Goal: Task Accomplishment & Management: Use online tool/utility

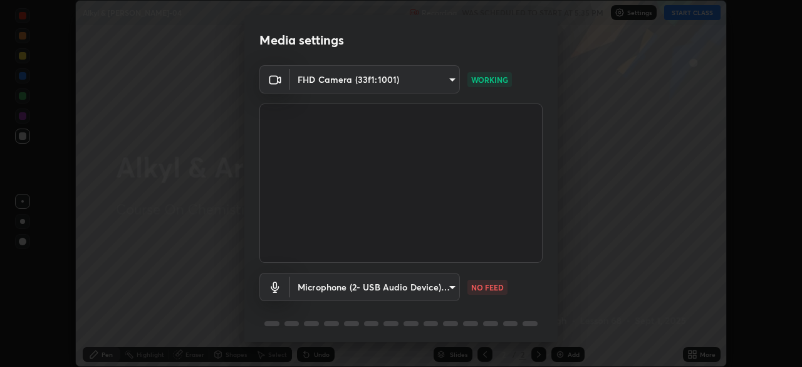
scroll to position [45, 0]
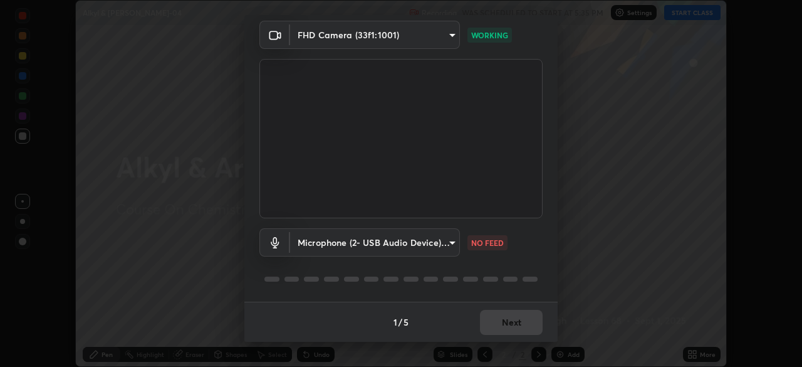
click at [434, 246] on body "Erase all Alkyl & [PERSON_NAME]-04 Recording WAS SCHEDULED TO START AT 5:35 PM …" at bounding box center [401, 183] width 802 height 367
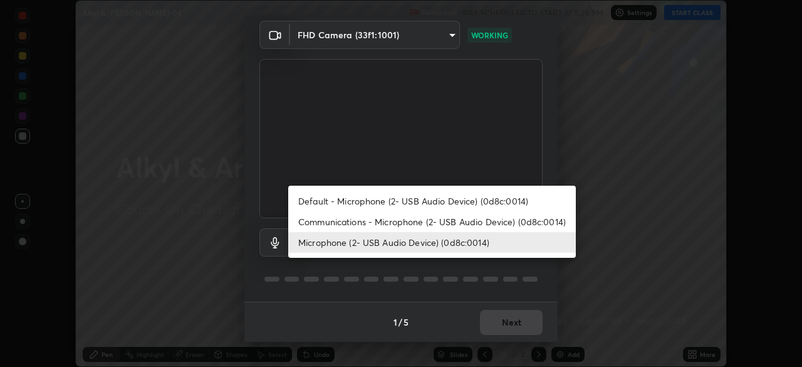
click at [461, 223] on li "Communications - Microphone (2- USB Audio Device) (0d8c:0014)" at bounding box center [432, 221] width 288 height 21
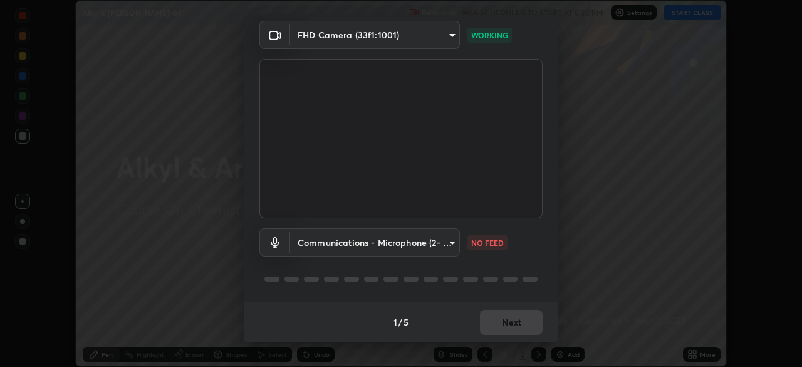
click at [433, 246] on li "Microphone (2- USB Audio Device) (0d8c:0014)" at bounding box center [396, 242] width 216 height 12
type input "0141af1c002a595cd218a70ccb0efff1f7f3d09c80e02ad8f39e980154a391e0"
click at [434, 254] on body "Erase all Alkyl & [PERSON_NAME]-04 Recording WAS SCHEDULED TO START AT 5:35 PM …" at bounding box center [401, 183] width 802 height 367
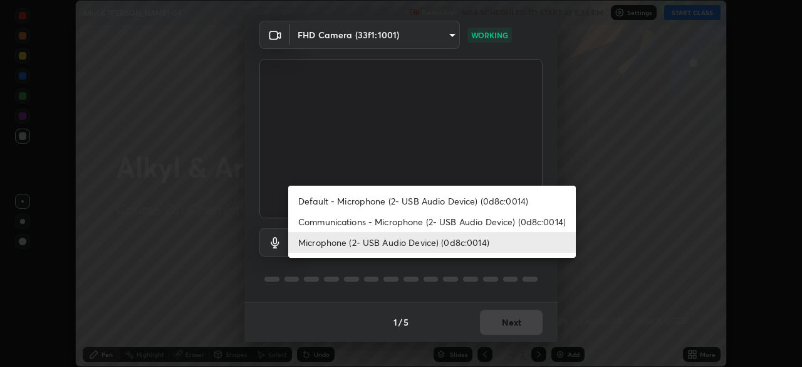
click at [436, 251] on li "Microphone (2- USB Audio Device) (0d8c:0014)" at bounding box center [432, 242] width 288 height 21
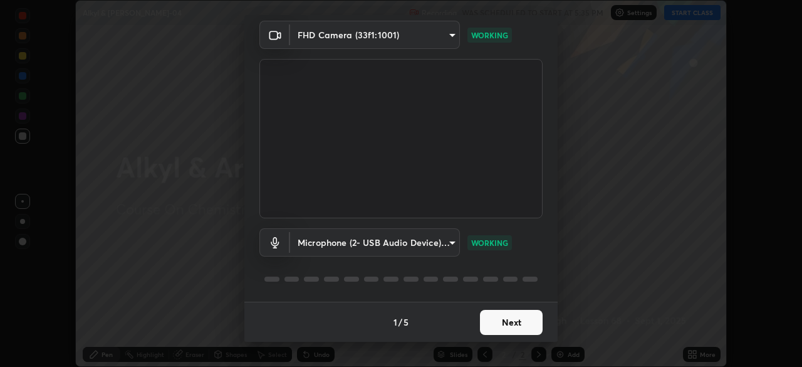
click at [512, 323] on button "Next" at bounding box center [511, 322] width 63 height 25
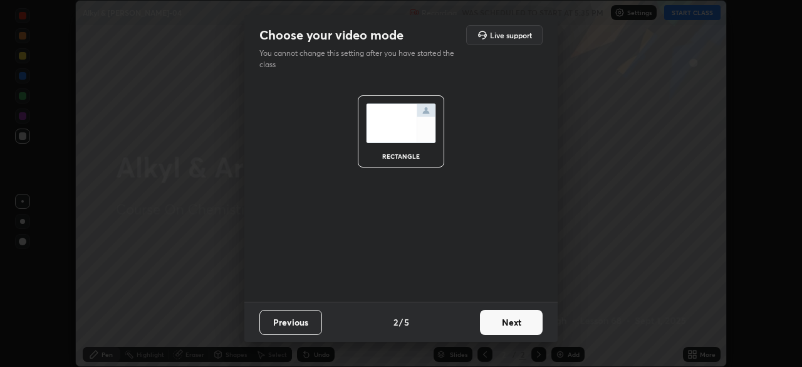
click at [519, 327] on button "Next" at bounding box center [511, 322] width 63 height 25
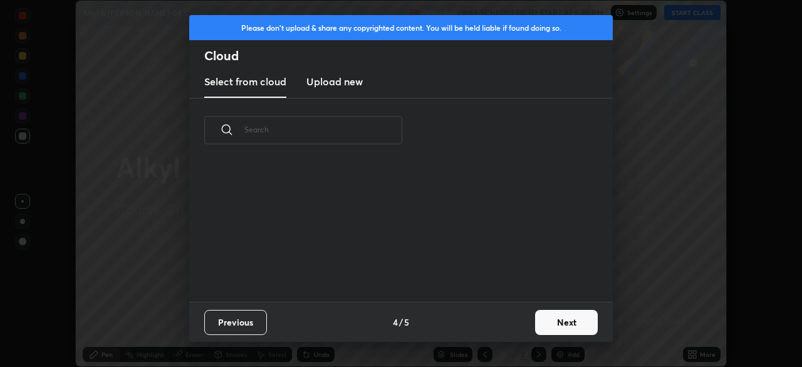
click at [526, 325] on div "Previous 4 / 5 Next" at bounding box center [401, 321] width 424 height 40
click at [559, 322] on button "Next" at bounding box center [566, 322] width 63 height 25
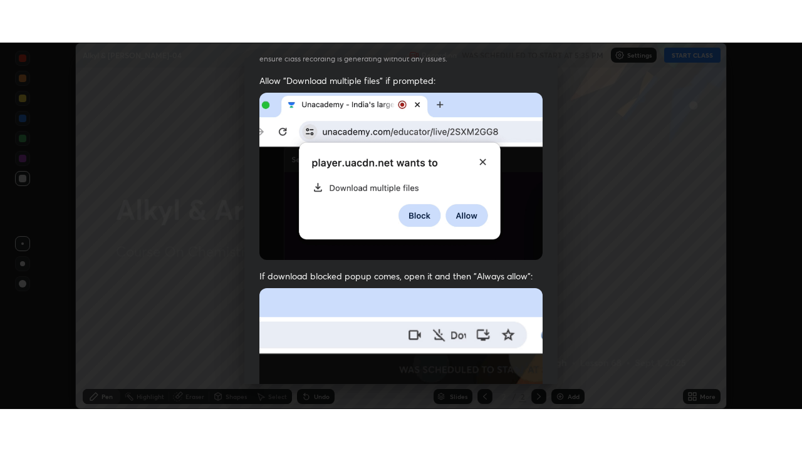
scroll to position [300, 0]
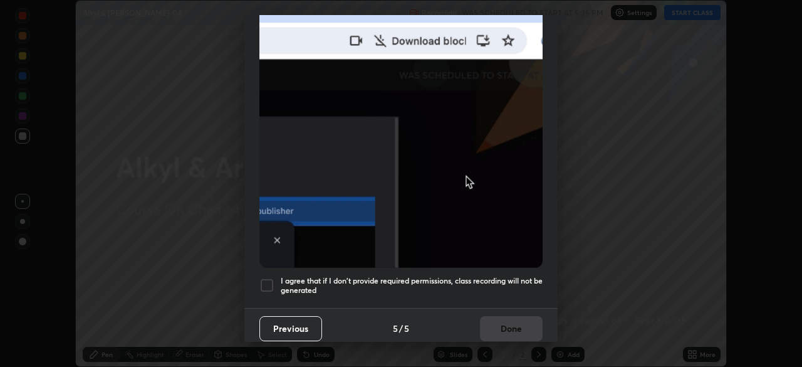
click at [474, 278] on h5 "I agree that if I don't provide required permissions, class recording will not …" at bounding box center [412, 285] width 262 height 19
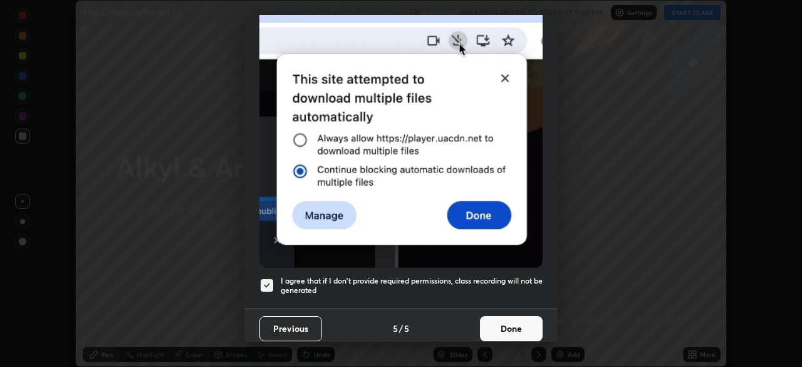
click at [516, 319] on button "Done" at bounding box center [511, 328] width 63 height 25
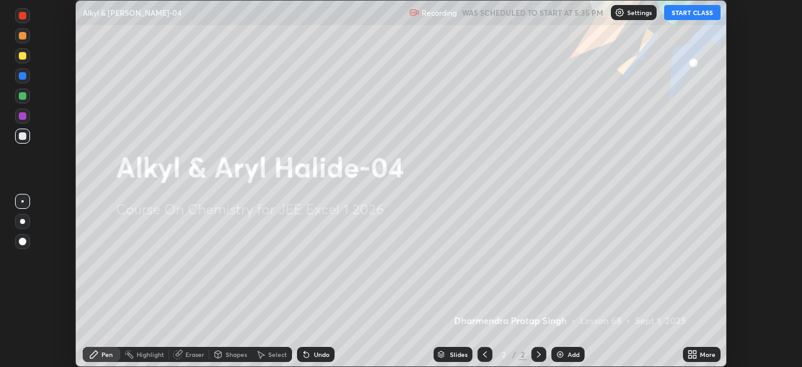
click at [697, 354] on icon at bounding box center [693, 354] width 10 height 10
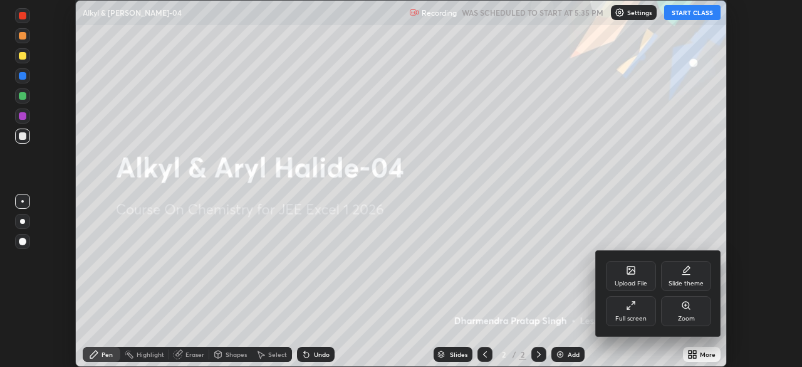
click at [631, 313] on div "Full screen" at bounding box center [631, 311] width 50 height 30
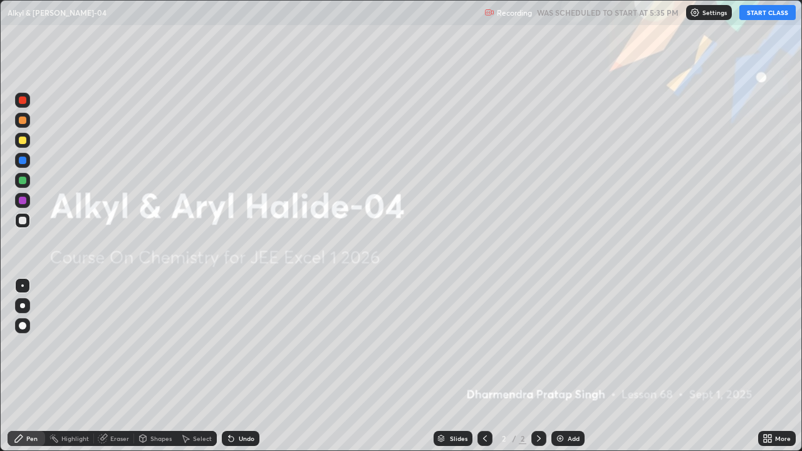
scroll to position [451, 802]
click at [777, 14] on button "START CLASS" at bounding box center [768, 12] width 56 height 15
click at [562, 366] on img at bounding box center [560, 439] width 10 height 10
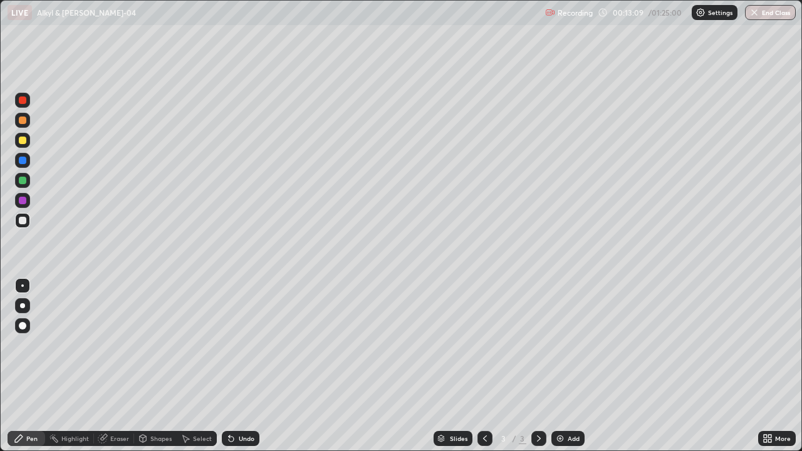
click at [563, 366] on img at bounding box center [560, 439] width 10 height 10
click at [23, 141] on div at bounding box center [23, 141] width 8 height 8
click at [29, 219] on div at bounding box center [22, 220] width 15 height 15
click at [579, 366] on div "Add" at bounding box center [568, 438] width 33 height 15
click at [568, 366] on div "Add" at bounding box center [574, 439] width 12 height 6
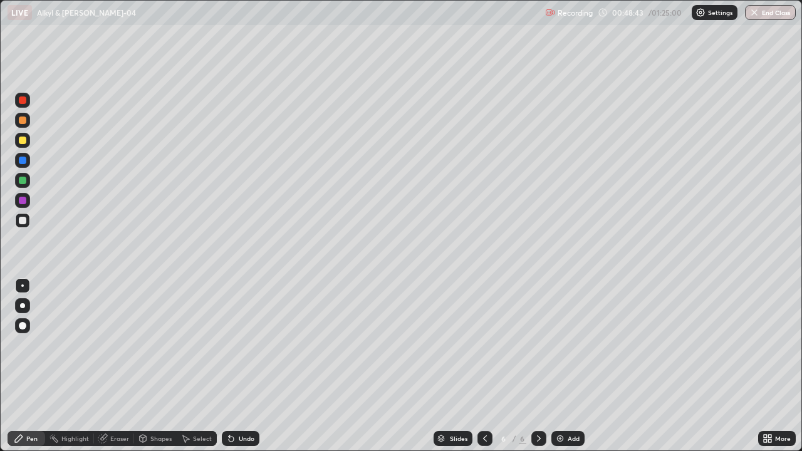
click at [565, 366] on div "Add" at bounding box center [568, 438] width 33 height 15
click at [570, 366] on div "Add" at bounding box center [574, 439] width 12 height 6
click at [562, 366] on img at bounding box center [560, 439] width 10 height 10
click at [565, 366] on div "Add" at bounding box center [568, 438] width 33 height 15
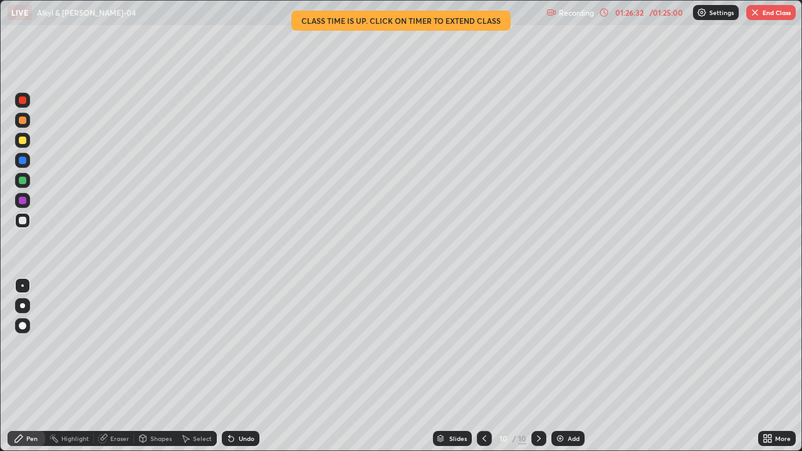
click at [768, 13] on button "End Class" at bounding box center [771, 12] width 50 height 15
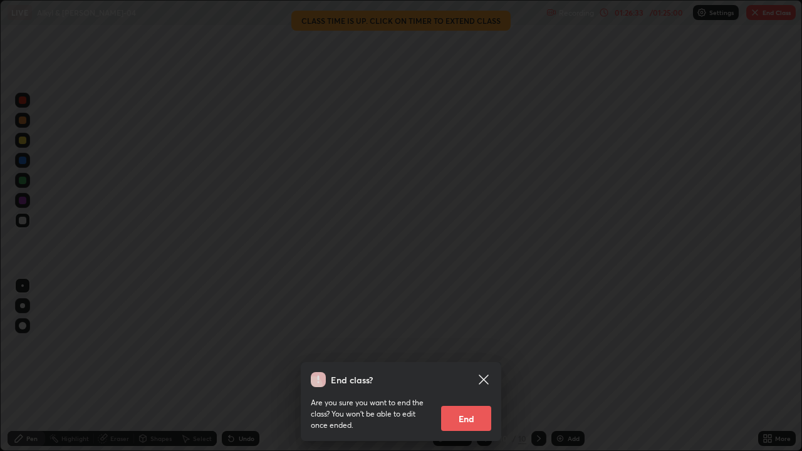
click at [478, 366] on button "End" at bounding box center [466, 418] width 50 height 25
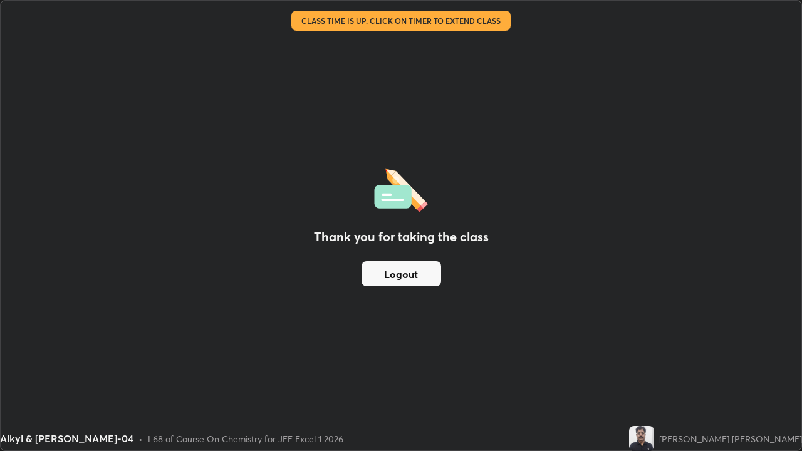
click at [420, 273] on button "Logout" at bounding box center [402, 273] width 80 height 25
